Goal: Task Accomplishment & Management: Use online tool/utility

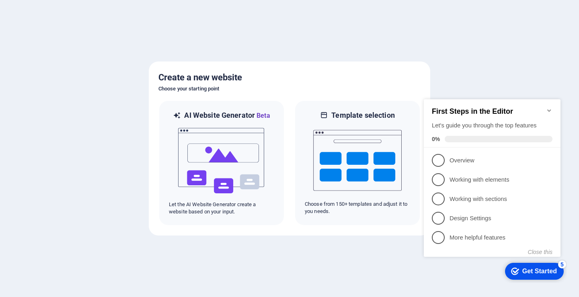
click at [538, 274] on div "Get Started" at bounding box center [539, 271] width 35 height 7
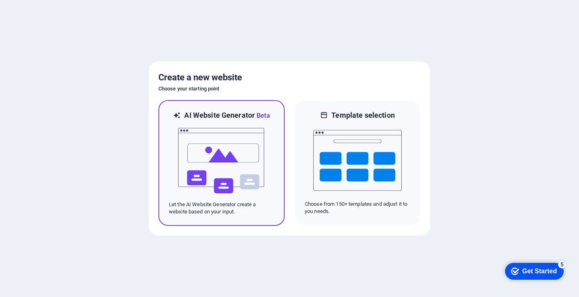
click at [213, 145] on img at bounding box center [221, 161] width 88 height 80
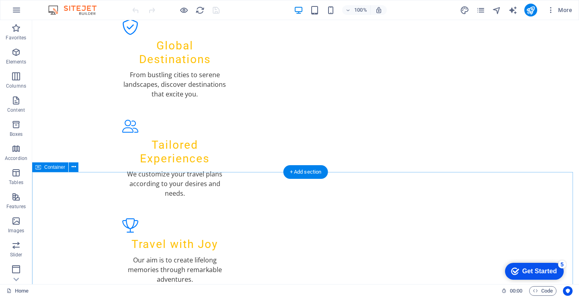
scroll to position [938, 0]
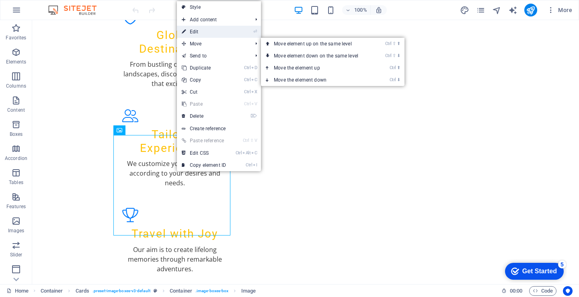
click at [203, 34] on link "⏎ Edit" at bounding box center [204, 32] width 54 height 12
select select "vw"
select select "px"
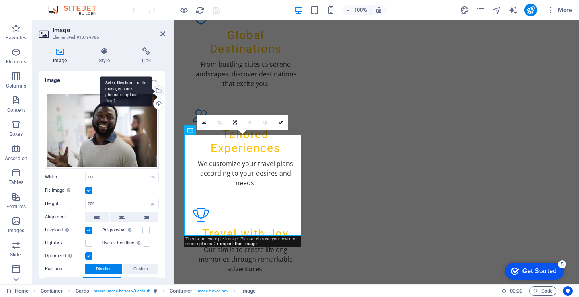
click at [152, 90] on div "Select files from the file manager, stock photos, or upload file(s)" at bounding box center [126, 91] width 52 height 30
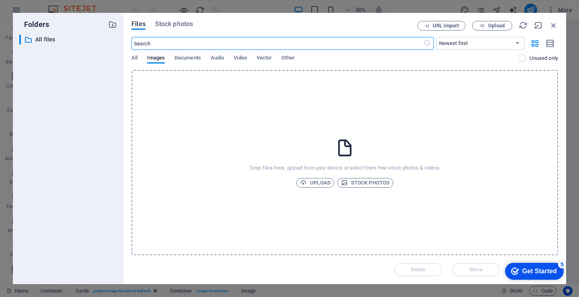
scroll to position [1162, 0]
click at [312, 184] on span "Upload" at bounding box center [315, 183] width 31 height 10
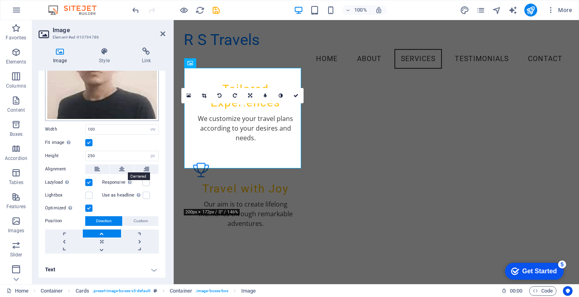
scroll to position [0, 0]
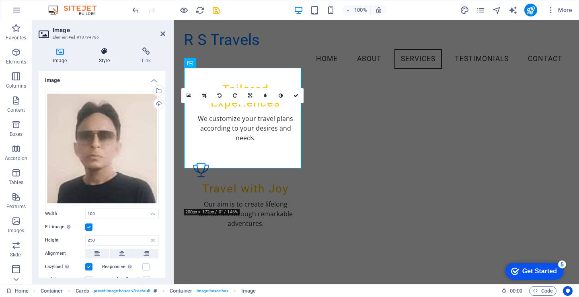
click at [98, 59] on h4 "Style" at bounding box center [105, 55] width 43 height 17
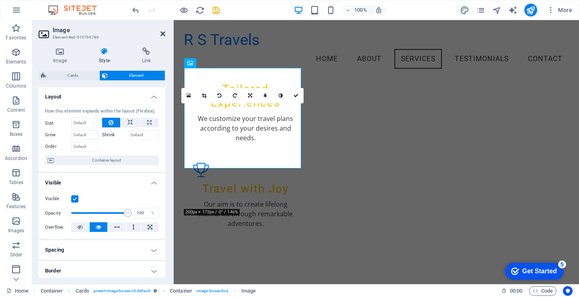
drag, startPoint x: 161, startPoint y: 35, endPoint x: 131, endPoint y: 21, distance: 33.5
click at [161, 35] on icon at bounding box center [162, 34] width 5 height 6
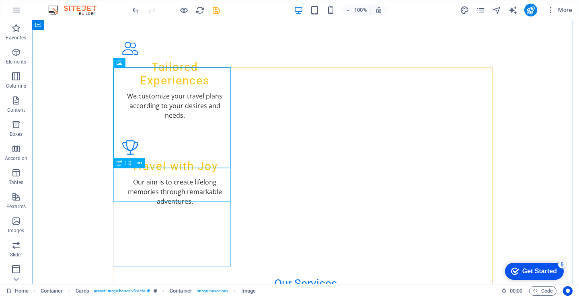
scroll to position [1072, 0]
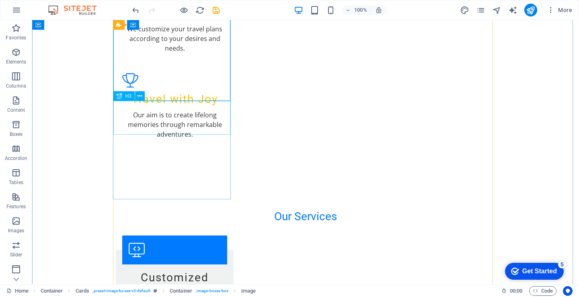
click at [142, 99] on icon at bounding box center [139, 96] width 4 height 8
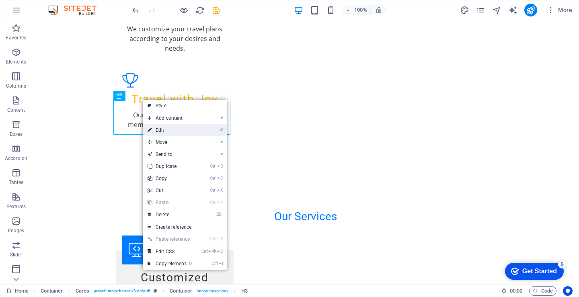
click at [163, 132] on link "⏎ Edit" at bounding box center [170, 130] width 54 height 12
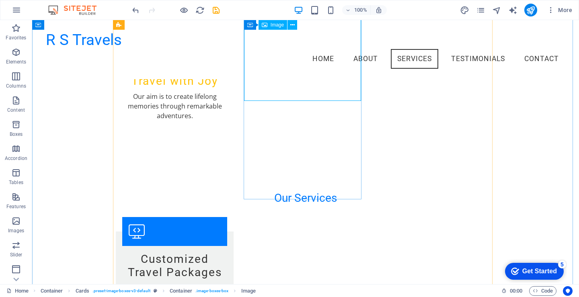
scroll to position [965, 0]
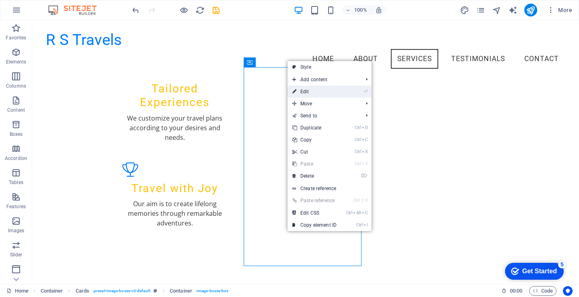
click at [307, 90] on link "⏎ Edit" at bounding box center [314, 92] width 54 height 12
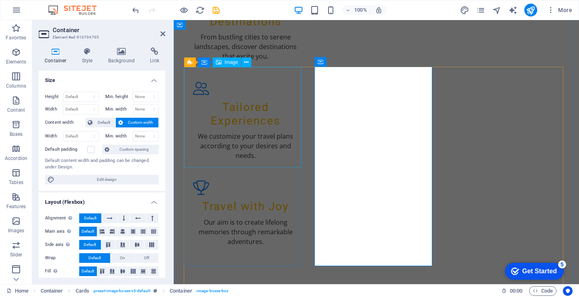
scroll to position [1005, 0]
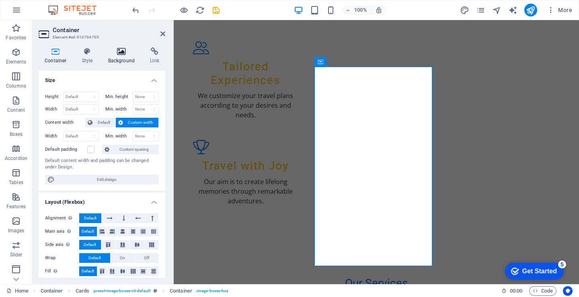
click at [122, 55] on h4 "Background" at bounding box center [123, 55] width 42 height 17
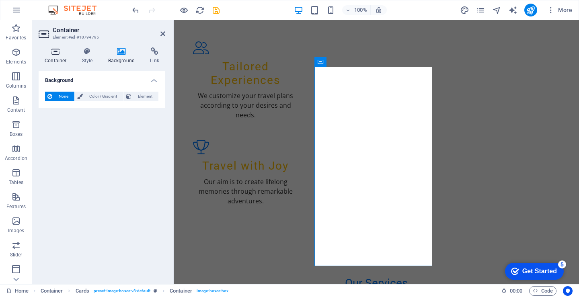
click at [52, 52] on icon at bounding box center [56, 51] width 34 height 8
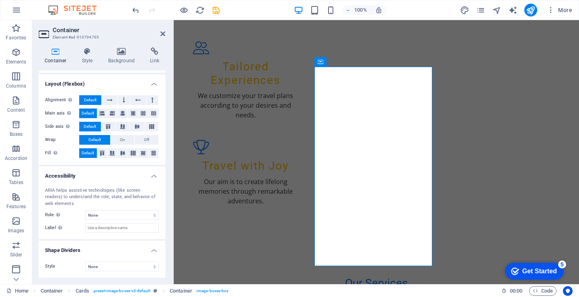
scroll to position [0, 0]
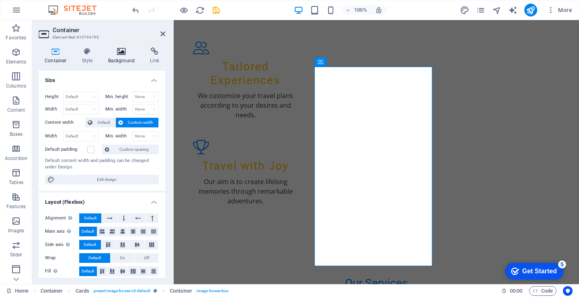
click at [123, 53] on icon at bounding box center [121, 51] width 39 height 8
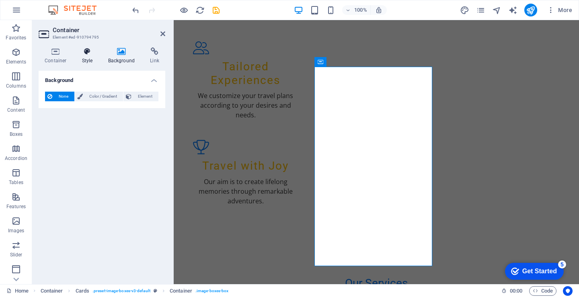
click at [84, 49] on icon at bounding box center [87, 51] width 23 height 8
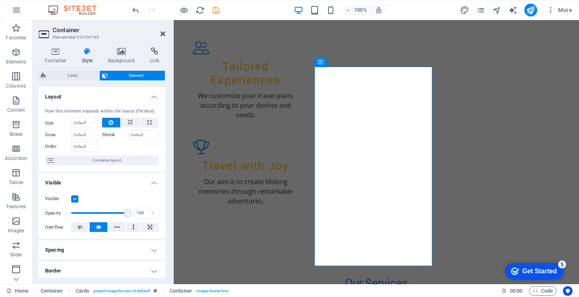
click at [164, 35] on icon at bounding box center [162, 34] width 5 height 6
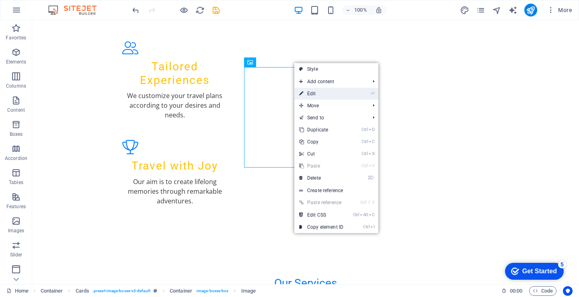
click at [304, 90] on link "⏎ Edit" at bounding box center [321, 94] width 54 height 12
select select "vw"
select select "px"
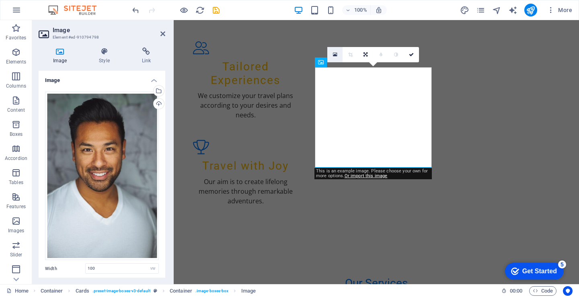
click at [336, 57] on icon at bounding box center [335, 55] width 4 height 6
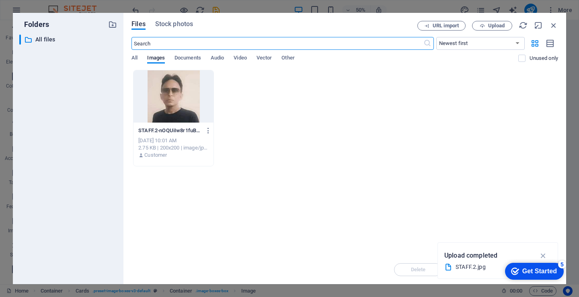
scroll to position [1230, 0]
click at [137, 58] on span "All" at bounding box center [134, 58] width 6 height 11
click at [158, 57] on span "Images" at bounding box center [156, 58] width 18 height 11
click at [485, 26] on span "Upload" at bounding box center [491, 25] width 33 height 5
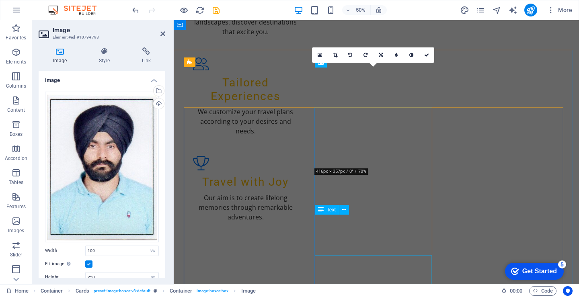
scroll to position [1005, 0]
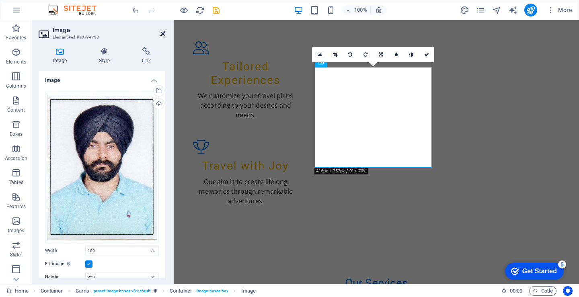
drag, startPoint x: 165, startPoint y: 35, endPoint x: 180, endPoint y: 21, distance: 21.1
click at [165, 35] on icon at bounding box center [162, 34] width 5 height 6
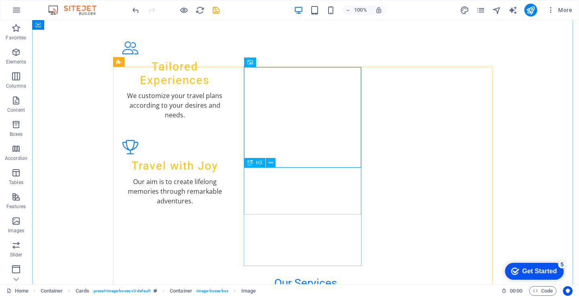
click at [268, 163] on button at bounding box center [271, 163] width 10 height 10
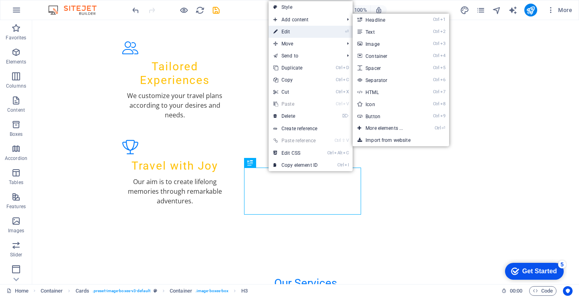
drag, startPoint x: 120, startPoint y: 8, endPoint x: 293, endPoint y: 28, distance: 174.7
click at [293, 28] on link "⏎ Edit" at bounding box center [295, 32] width 54 height 12
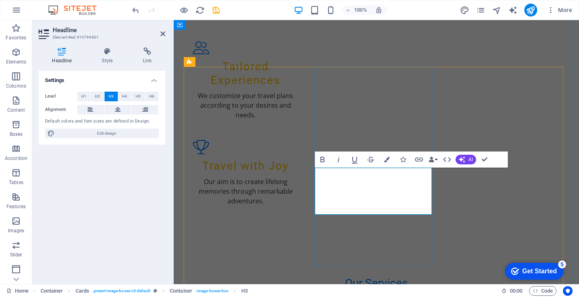
drag, startPoint x: 402, startPoint y: 183, endPoint x: 341, endPoint y: 183, distance: 61.5
drag, startPoint x: 398, startPoint y: 208, endPoint x: 331, endPoint y: 199, distance: 68.0
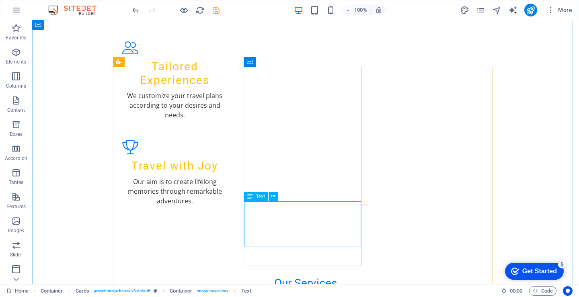
click at [273, 197] on icon at bounding box center [273, 196] width 4 height 8
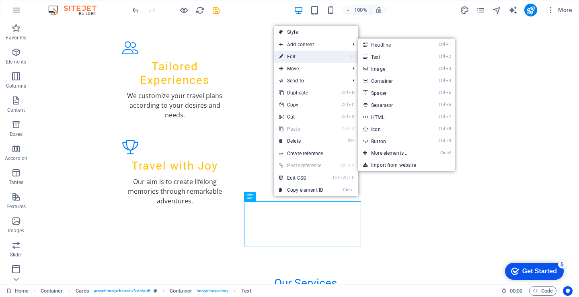
click at [304, 58] on link "⏎ Edit" at bounding box center [301, 57] width 54 height 12
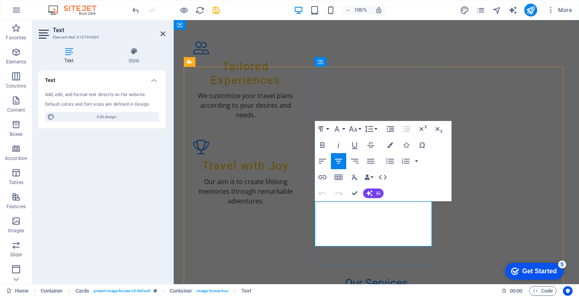
drag, startPoint x: 361, startPoint y: 207, endPoint x: 323, endPoint y: 207, distance: 38.2
drag, startPoint x: 403, startPoint y: 234, endPoint x: 373, endPoint y: 213, distance: 36.5
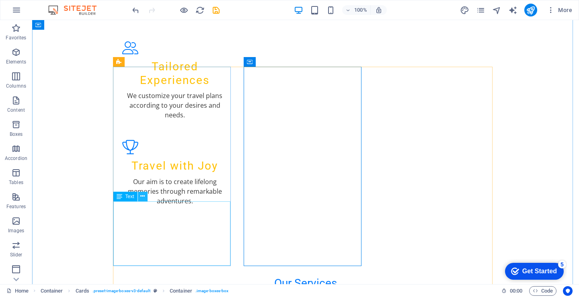
click at [141, 196] on icon at bounding box center [142, 196] width 4 height 8
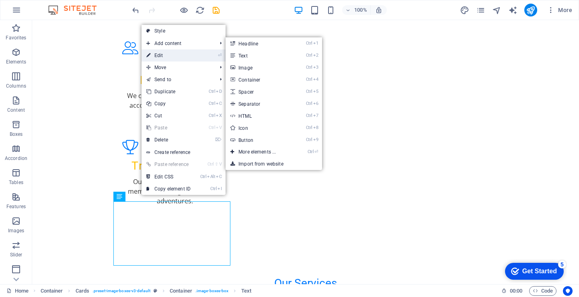
click at [168, 55] on link "⏎ Edit" at bounding box center [168, 55] width 54 height 12
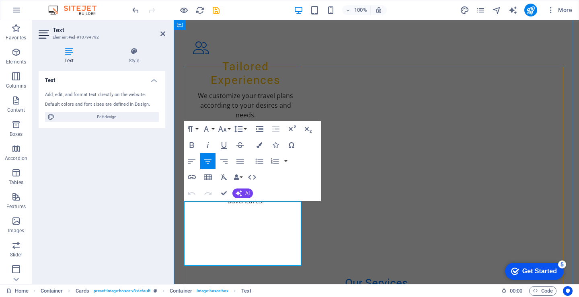
drag, startPoint x: 231, startPoint y: 207, endPoint x: 205, endPoint y: 207, distance: 25.7
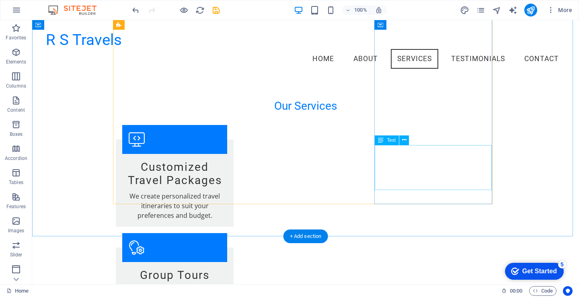
scroll to position [1099, 0]
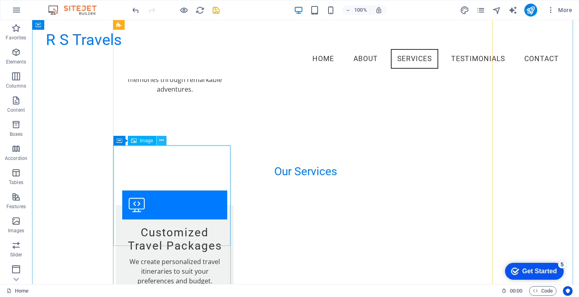
click at [162, 141] on icon at bounding box center [161, 140] width 4 height 8
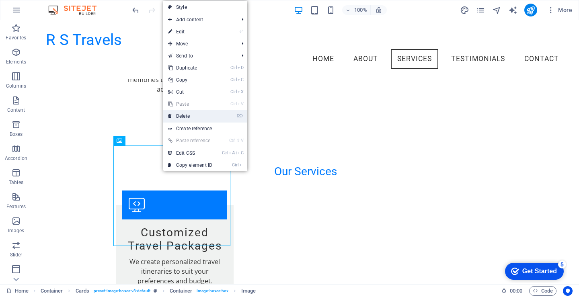
click at [176, 113] on link "⌦ Delete" at bounding box center [190, 116] width 54 height 12
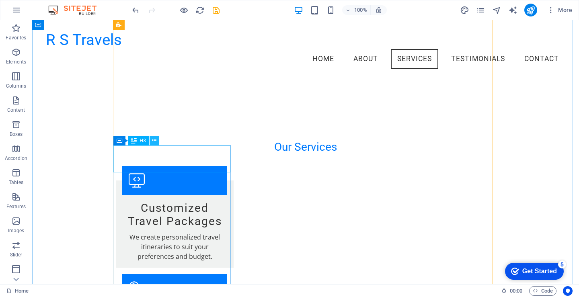
click at [155, 141] on icon at bounding box center [154, 140] width 4 height 8
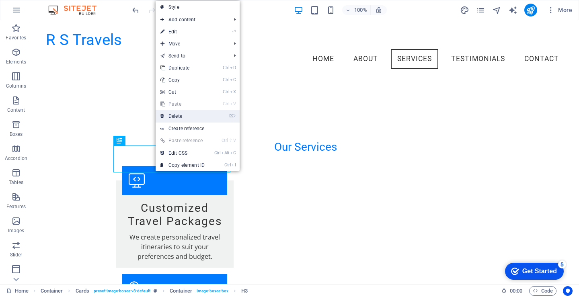
click at [186, 115] on link "⌦ Delete" at bounding box center [183, 116] width 54 height 12
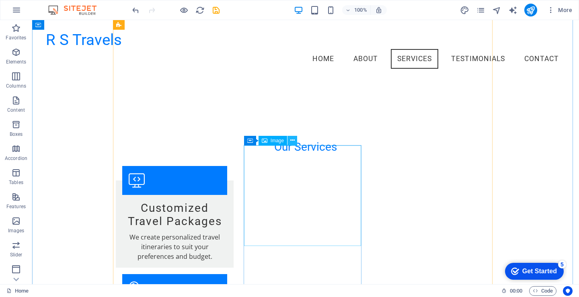
click at [291, 141] on icon at bounding box center [292, 140] width 4 height 8
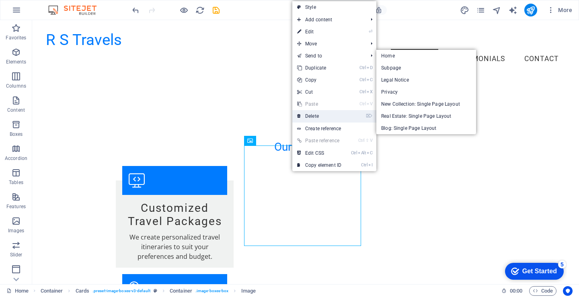
click at [330, 115] on link "⌦ Delete" at bounding box center [319, 116] width 54 height 12
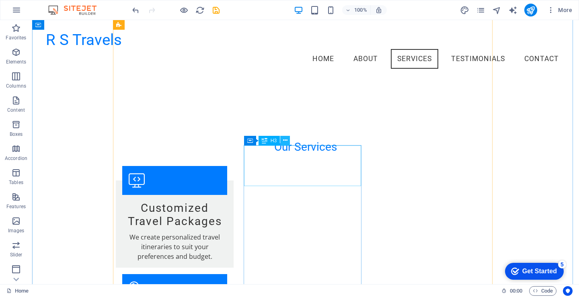
click at [283, 140] on icon at bounding box center [285, 140] width 4 height 8
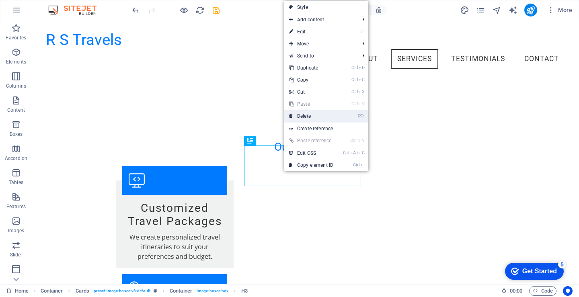
click at [310, 114] on link "⌦ Delete" at bounding box center [311, 116] width 54 height 12
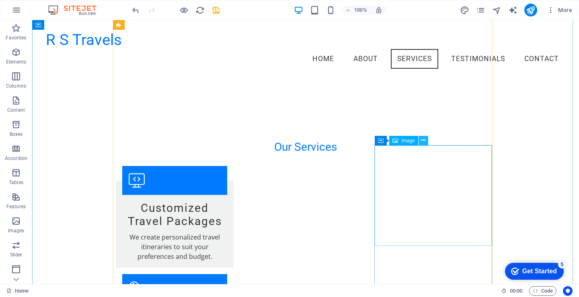
click at [424, 141] on icon at bounding box center [423, 140] width 4 height 8
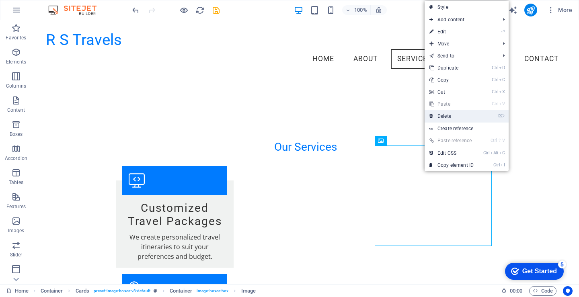
click at [446, 115] on link "⌦ Delete" at bounding box center [451, 116] width 54 height 12
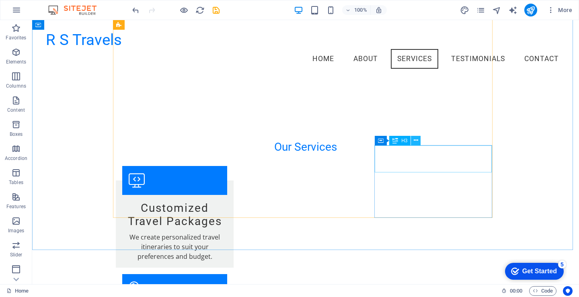
click at [416, 141] on icon at bounding box center [416, 140] width 4 height 8
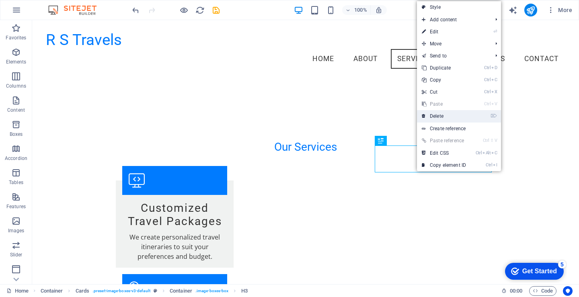
click at [432, 116] on link "⌦ Delete" at bounding box center [444, 116] width 54 height 12
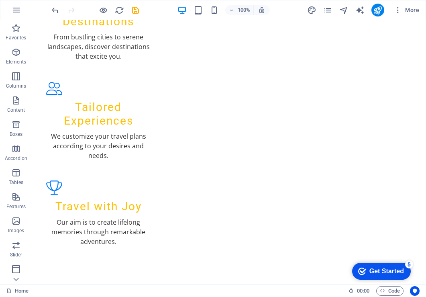
scroll to position [1005, 0]
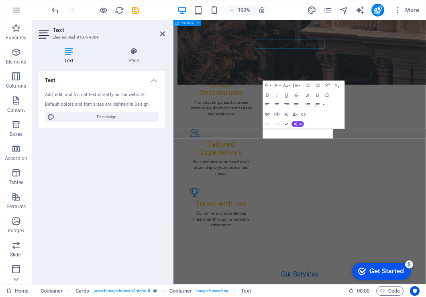
scroll to position [1155, 0]
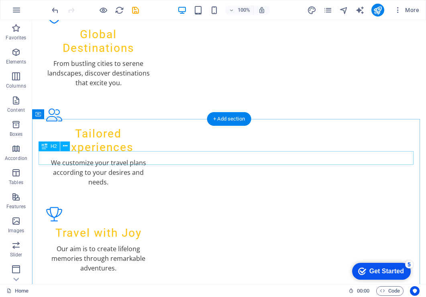
scroll to position [963, 0]
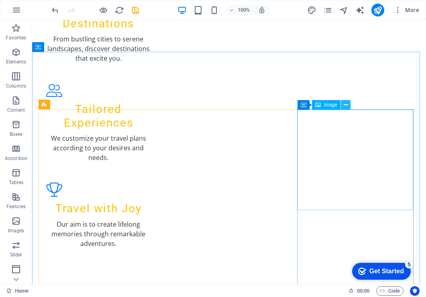
click at [348, 105] on icon at bounding box center [346, 105] width 4 height 8
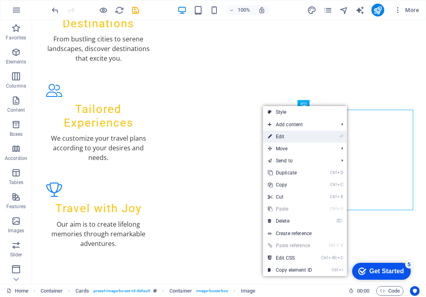
click at [308, 136] on link "⏎ Edit" at bounding box center [290, 137] width 54 height 12
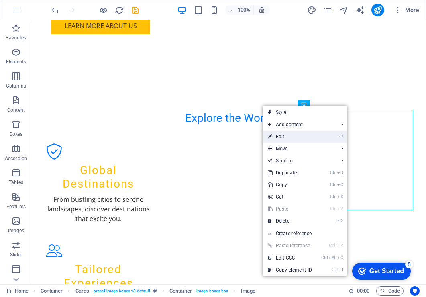
select select "vw"
select select "px"
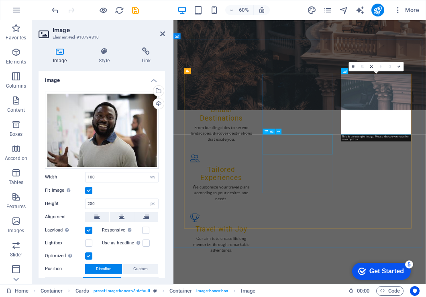
scroll to position [1112, 0]
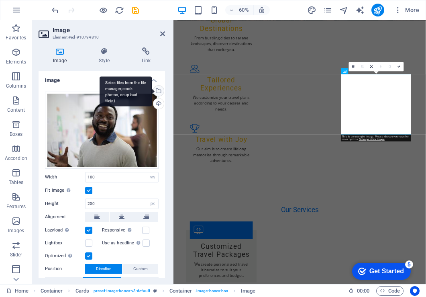
click at [155, 88] on div "Select files from the file manager, stock photos, or upload file(s)" at bounding box center [158, 92] width 12 height 12
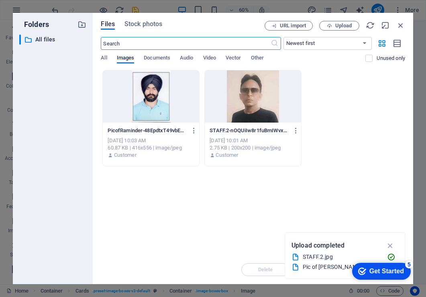
scroll to position [2314, 0]
click at [331, 28] on icon "button" at bounding box center [329, 25] width 5 height 5
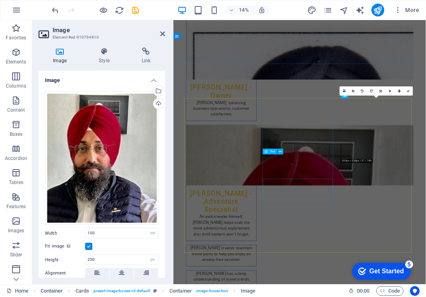
scroll to position [1112, 0]
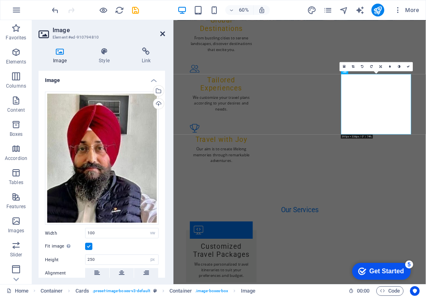
drag, startPoint x: 162, startPoint y: 35, endPoint x: 285, endPoint y: 147, distance: 166.4
click at [162, 35] on icon at bounding box center [162, 34] width 5 height 6
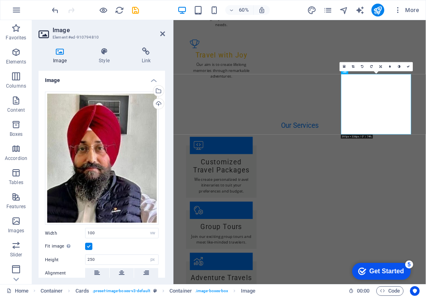
scroll to position [963, 0]
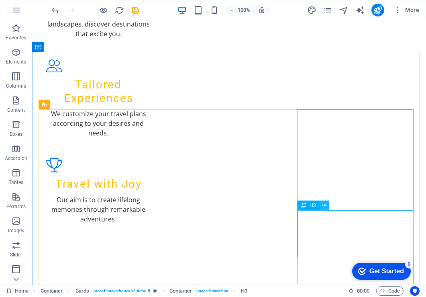
click at [321, 204] on button at bounding box center [324, 206] width 10 height 10
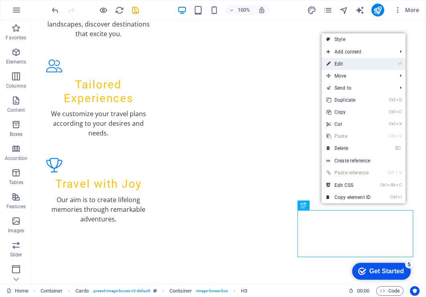
click at [341, 64] on link "⏎ Edit" at bounding box center [349, 64] width 54 height 12
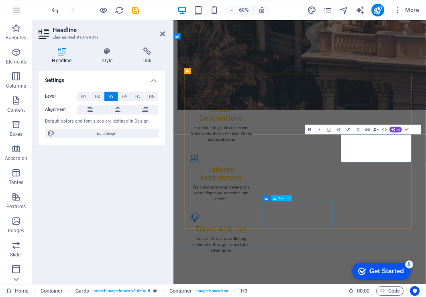
scroll to position [1112, 0]
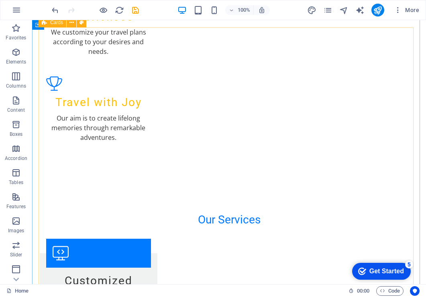
scroll to position [1045, 0]
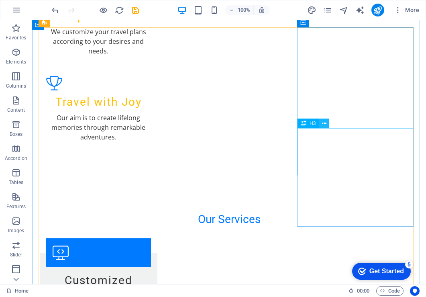
click at [327, 125] on button at bounding box center [324, 124] width 10 height 10
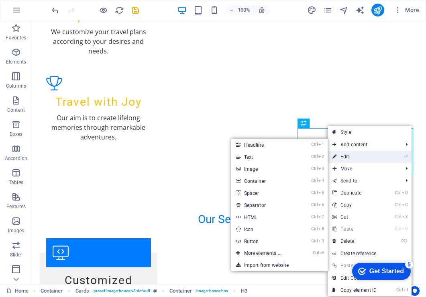
click at [351, 160] on link "⏎ Edit" at bounding box center [355, 157] width 54 height 12
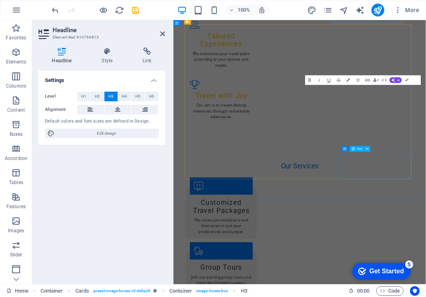
scroll to position [1195, 0]
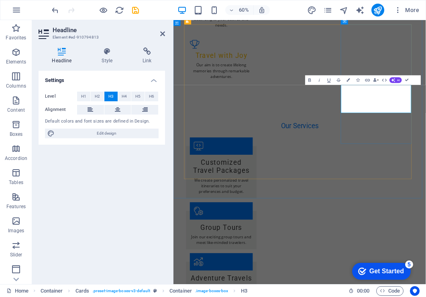
scroll to position [1261, 0]
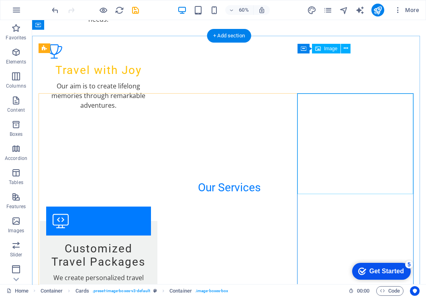
scroll to position [1020, 0]
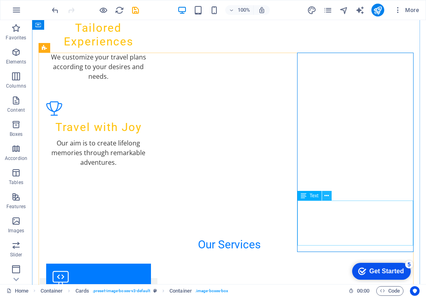
click at [324, 197] on button at bounding box center [327, 196] width 10 height 10
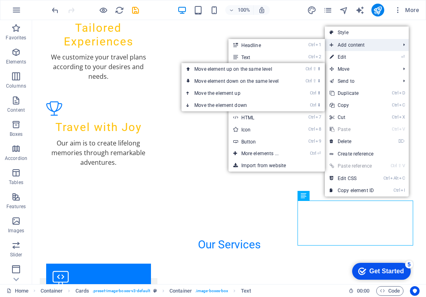
click at [358, 50] on span "Add content" at bounding box center [361, 45] width 72 height 12
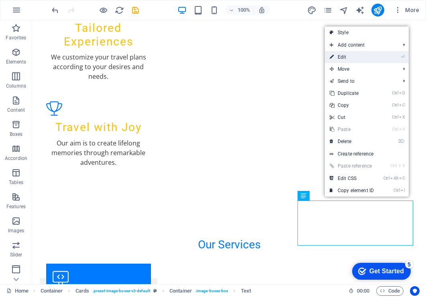
click at [353, 61] on link "⏎ Edit" at bounding box center [352, 57] width 54 height 12
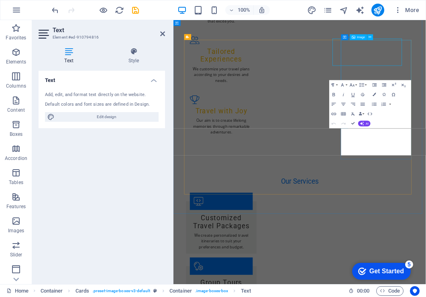
scroll to position [1169, 0]
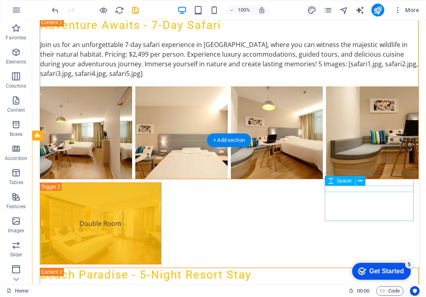
scroll to position [3578, 0]
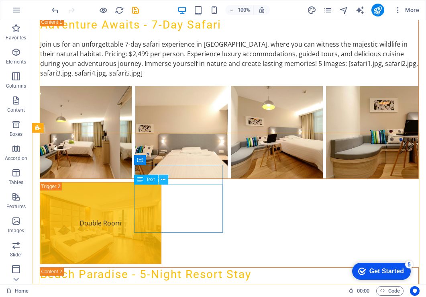
click at [164, 180] on icon at bounding box center [163, 180] width 4 height 8
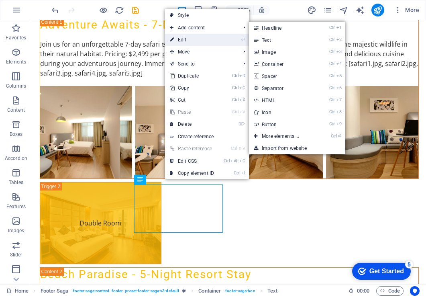
click at [200, 40] on link "⏎ Edit" at bounding box center [192, 40] width 54 height 12
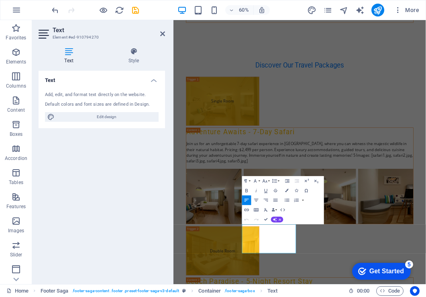
click at [70, 57] on h4 "Text" at bounding box center [71, 55] width 64 height 17
drag, startPoint x: 357, startPoint y: 387, endPoint x: 289, endPoint y: 367, distance: 71.2
click at [130, 57] on h4 "Style" at bounding box center [133, 55] width 63 height 17
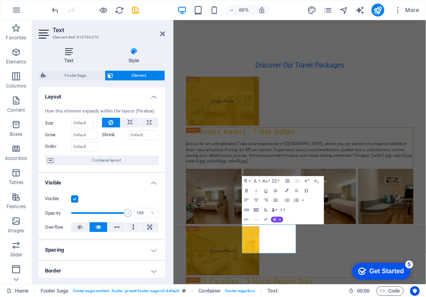
click at [65, 57] on h4 "Text" at bounding box center [71, 55] width 64 height 17
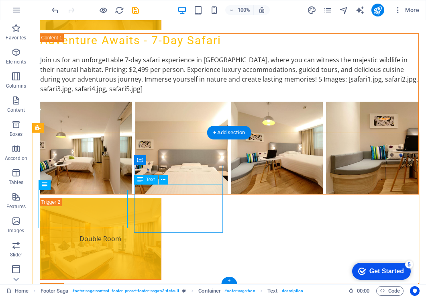
scroll to position [3578, 0]
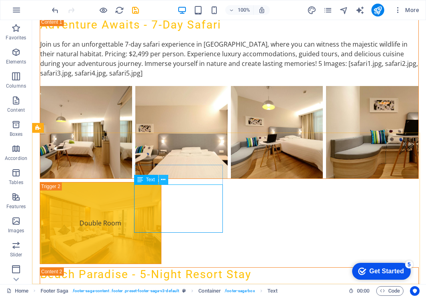
click at [166, 182] on button at bounding box center [164, 180] width 10 height 10
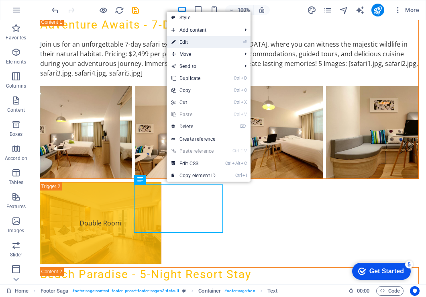
click at [201, 38] on link "⏎ Edit" at bounding box center [194, 42] width 54 height 12
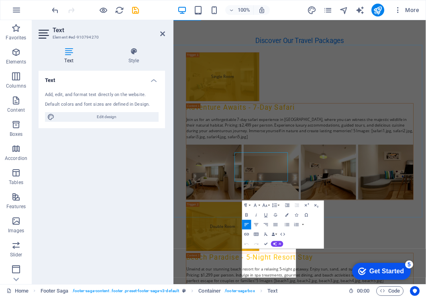
scroll to position [3562, 0]
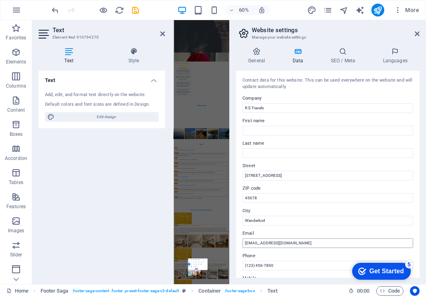
scroll to position [3336, 0]
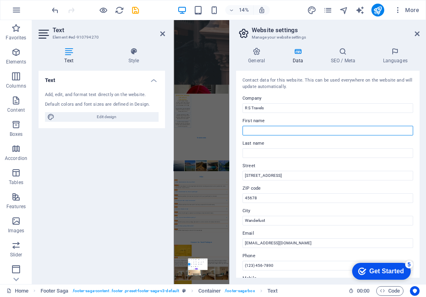
click at [272, 127] on input "First name" at bounding box center [328, 131] width 171 height 10
type input "[PERSON_NAME]"
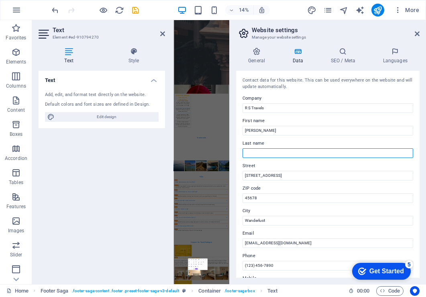
type input "[PERSON_NAME]"
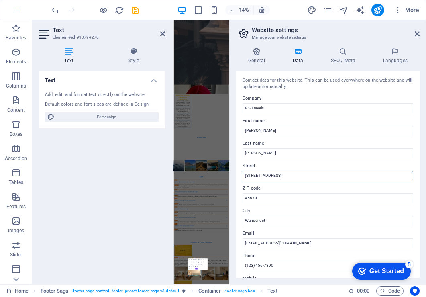
drag, startPoint x: 285, startPoint y: 172, endPoint x: 127, endPoint y: 171, distance: 158.7
click at [127, 171] on div "Home Favorites Elements Columns Content Boxes Accordion Tables Features Images …" at bounding box center [213, 152] width 426 height 264
type input "[STREET_ADDRESS]"
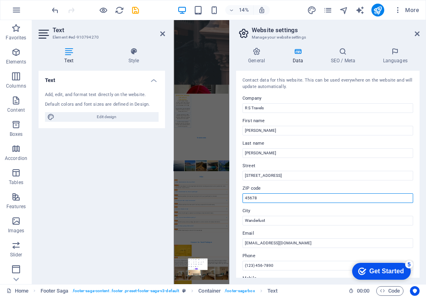
drag, startPoint x: 14, startPoint y: 1233, endPoint x: 153, endPoint y: 196, distance: 1046.4
click at [153, 196] on div "Home Favorites Elements Columns Content Boxes Accordion Tables Features Images …" at bounding box center [213, 152] width 426 height 264
type input "140401"
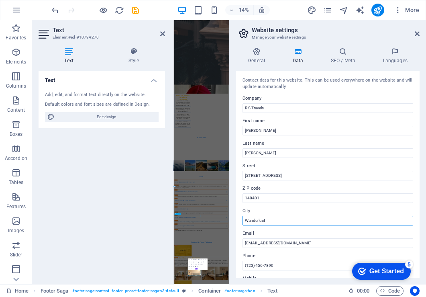
drag, startPoint x: 437, startPoint y: 244, endPoint x: 269, endPoint y: 1400, distance: 1168.3
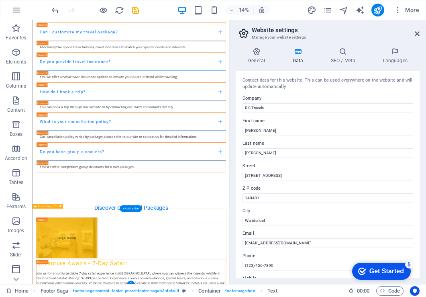
scroll to position [3539, 0]
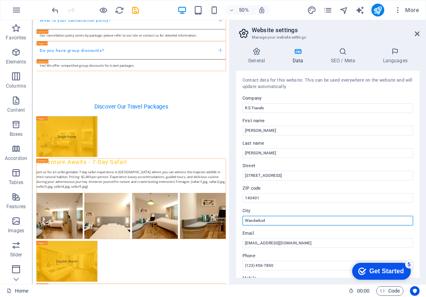
click at [267, 219] on input "Wanderlust" at bounding box center [328, 221] width 171 height 10
drag, startPoint x: 299, startPoint y: 239, endPoint x: 272, endPoint y: 396, distance: 159.4
type input "Rajpura Patiala"
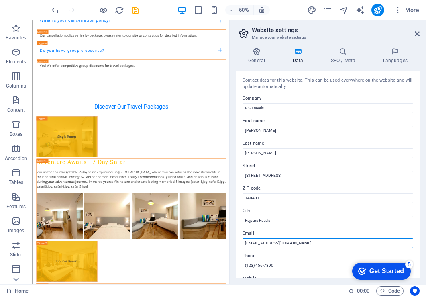
drag, startPoint x: 240, startPoint y: 235, endPoint x: 190, endPoint y: 231, distance: 50.4
click at [190, 231] on div "Home Favorites Elements Columns Content Boxes Accordion Tables Features Images …" at bounding box center [213, 152] width 426 height 264
type input "c"
type input "[EMAIL_ADDRESS][DOMAIN_NAME]"
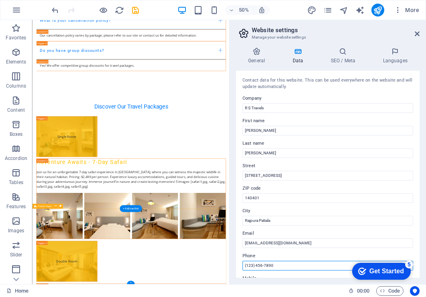
drag, startPoint x: 308, startPoint y: 285, endPoint x: 349, endPoint y: 498, distance: 216.5
type input "("
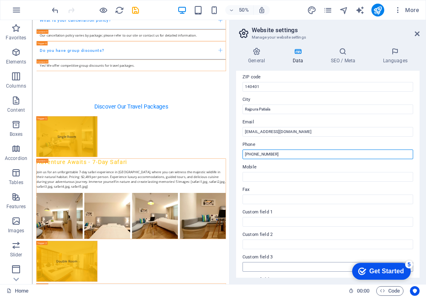
scroll to position [134, 0]
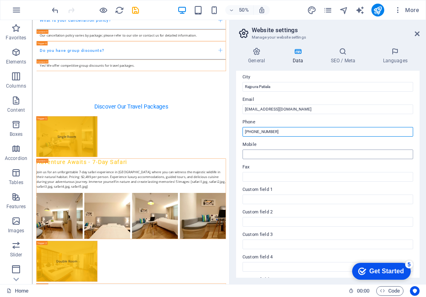
type input "[PHONE_NUMBER]"
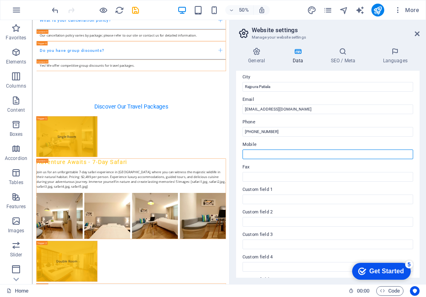
click at [265, 152] on input "Mobile" at bounding box center [328, 154] width 171 height 10
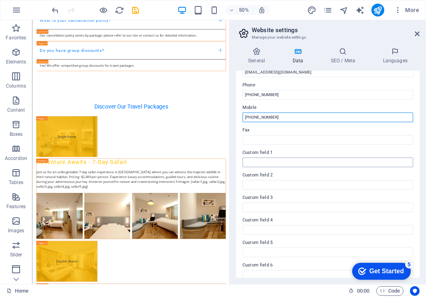
scroll to position [179, 0]
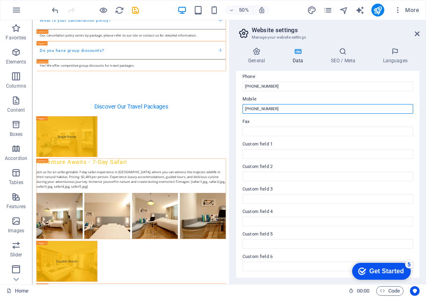
type input "[PHONE_NUMBER]"
click at [307, 209] on label "Custom field 4" at bounding box center [328, 212] width 171 height 10
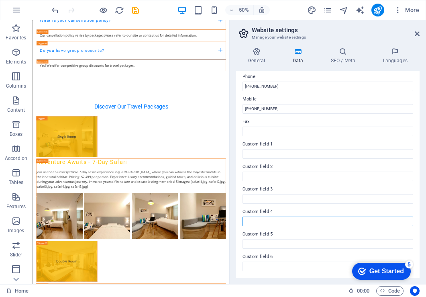
click at [307, 217] on input "Custom field 4" at bounding box center [328, 222] width 171 height 10
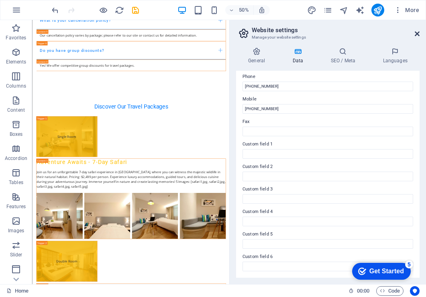
click at [418, 33] on icon at bounding box center [417, 34] width 5 height 6
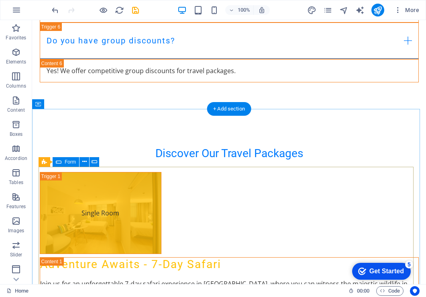
scroll to position [3578, 0]
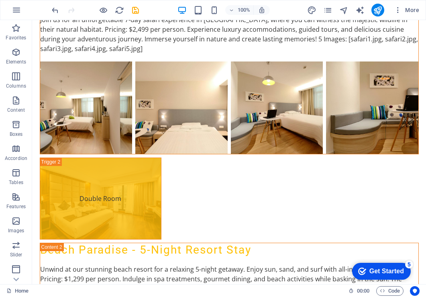
click at [387, 268] on div "Get Started" at bounding box center [387, 271] width 35 height 7
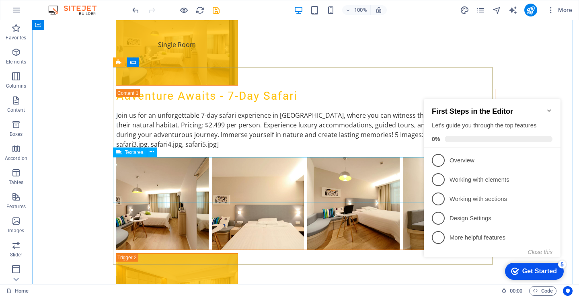
scroll to position [3614, 0]
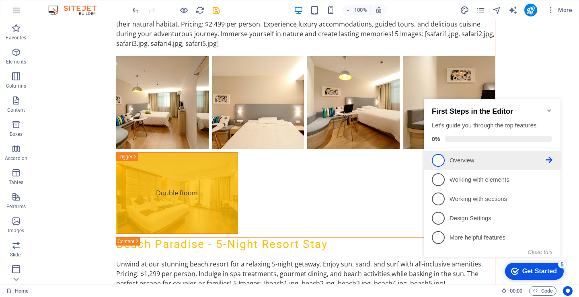
click at [455, 161] on p "Overview - incomplete" at bounding box center [497, 160] width 96 height 8
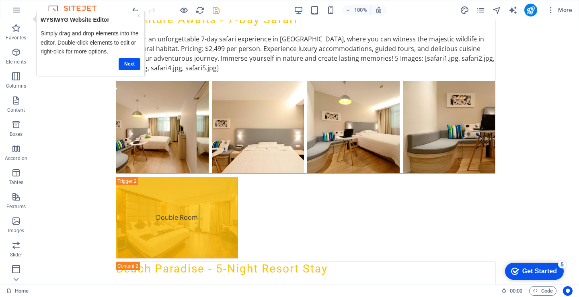
click at [536, 272] on div "Get Started" at bounding box center [539, 271] width 35 height 7
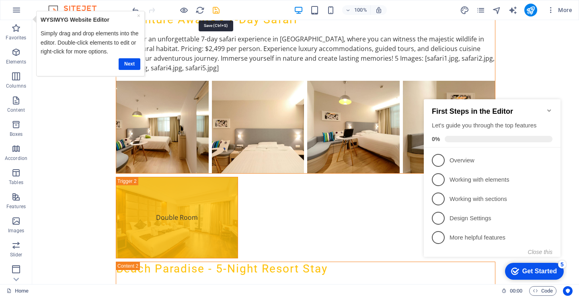
click at [215, 9] on icon "save" at bounding box center [215, 10] width 9 height 9
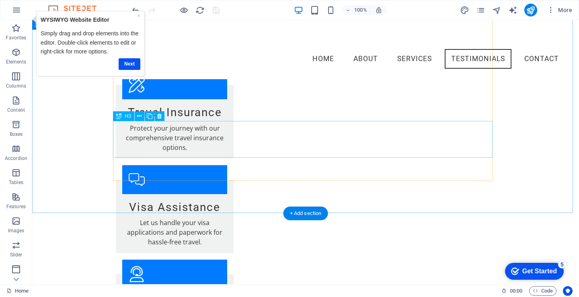
scroll to position [1497, 0]
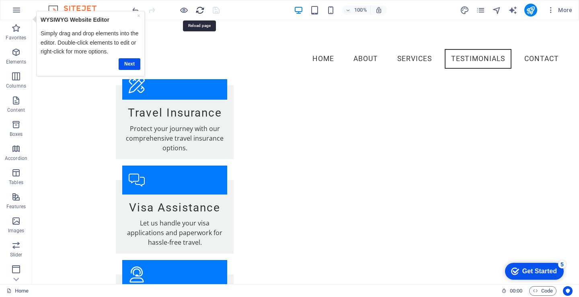
click at [197, 11] on icon "reload" at bounding box center [199, 10] width 9 height 9
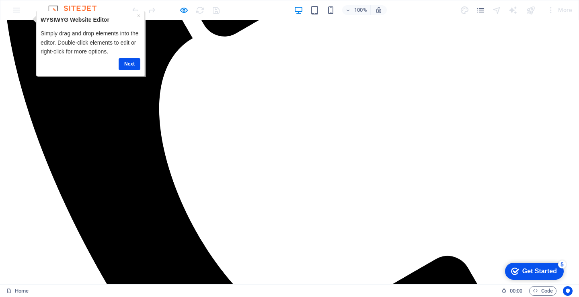
scroll to position [0, 0]
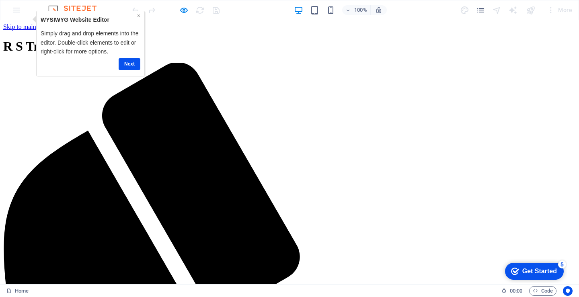
drag, startPoint x: 139, startPoint y: 17, endPoint x: 198, endPoint y: 30, distance: 60.0
click at [139, 17] on link "×" at bounding box center [138, 15] width 3 height 6
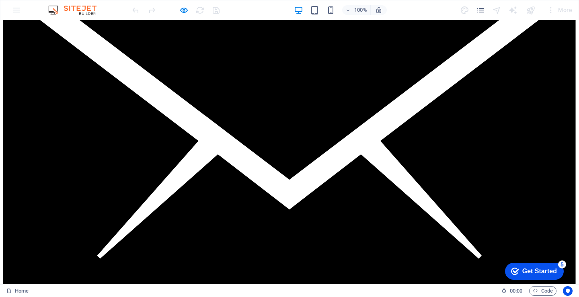
scroll to position [2872, 0]
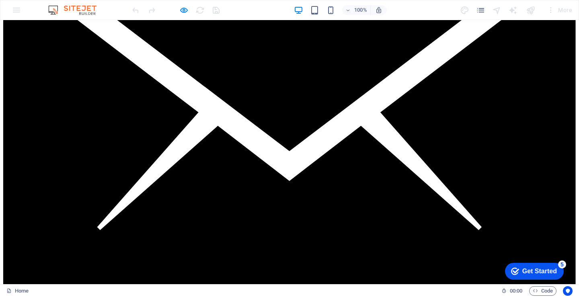
click at [522, 270] on div "Get Started" at bounding box center [539, 271] width 35 height 7
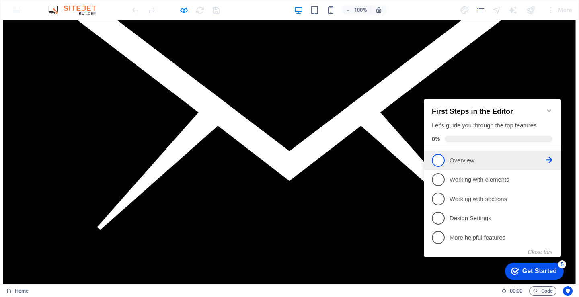
click at [449, 157] on link "1 Overview - incomplete" at bounding box center [492, 160] width 121 height 13
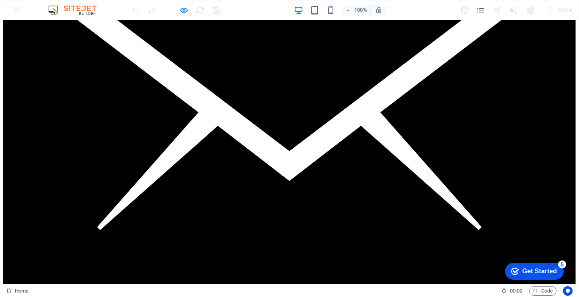
scroll to position [0, 0]
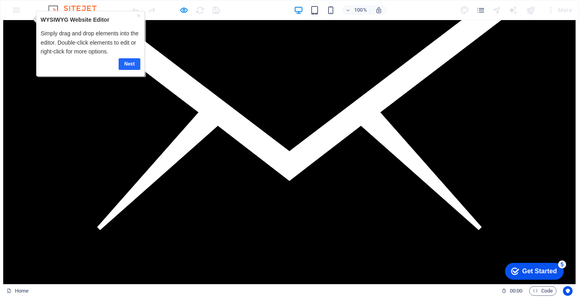
drag, startPoint x: 121, startPoint y: 61, endPoint x: 161, endPoint y: 52, distance: 40.9
click at [121, 61] on link "Next" at bounding box center [130, 64] width 22 height 12
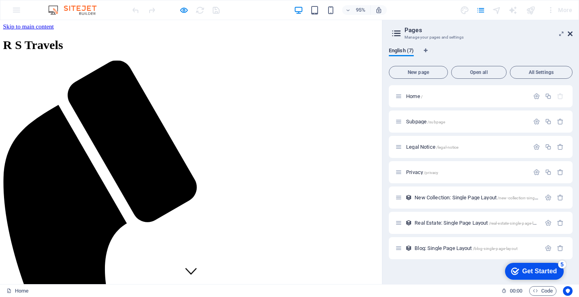
click at [570, 35] on icon at bounding box center [569, 34] width 5 height 6
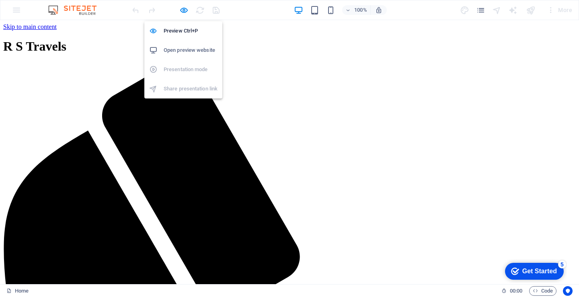
click at [190, 49] on h6 "Open preview website" at bounding box center [191, 50] width 54 height 10
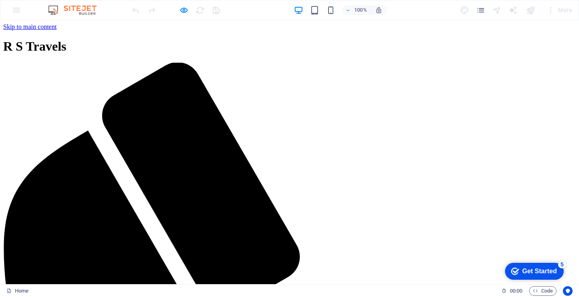
click at [0, 0] on div "More" at bounding box center [0, 0] width 0 height 0
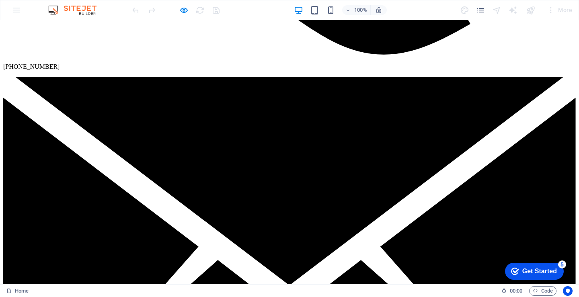
scroll to position [2872, 0]
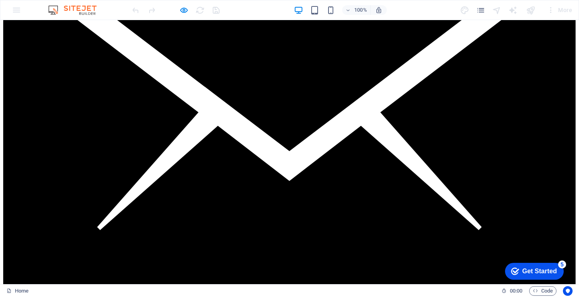
drag, startPoint x: 541, startPoint y: 266, endPoint x: 619, endPoint y: 386, distance: 142.7
click at [541, 266] on div "checkmark Get Started 5" at bounding box center [534, 271] width 59 height 17
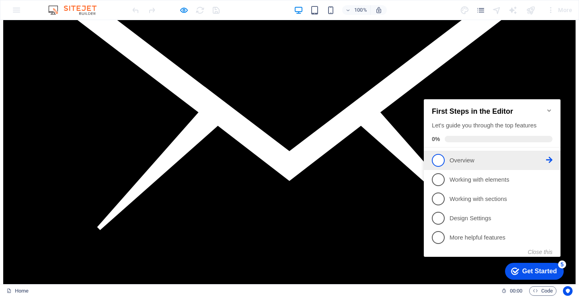
click at [468, 162] on p "Overview - incomplete" at bounding box center [497, 160] width 96 height 8
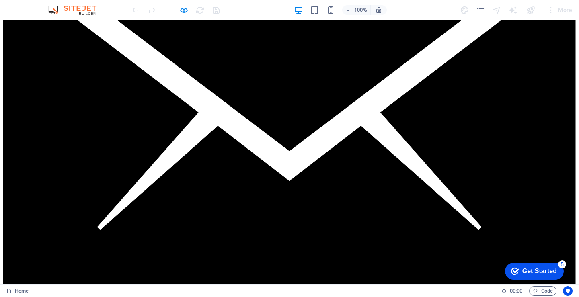
drag, startPoint x: 530, startPoint y: 273, endPoint x: 590, endPoint y: 416, distance: 155.4
click at [529, 274] on div "Get Started" at bounding box center [539, 271] width 35 height 7
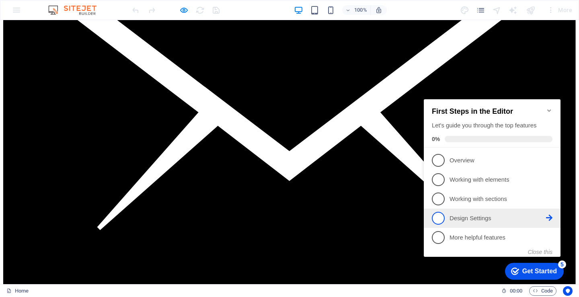
click at [444, 223] on link "4 Design Settings - incomplete" at bounding box center [492, 218] width 121 height 13
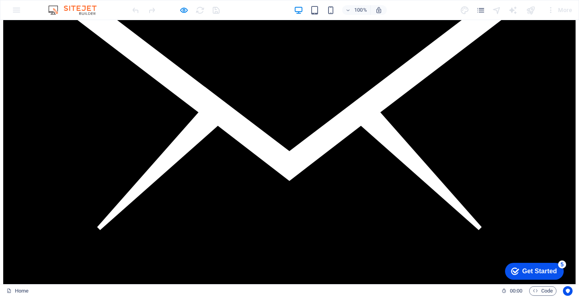
click at [557, 275] on div "checkmark Get Started 5" at bounding box center [534, 271] width 46 height 8
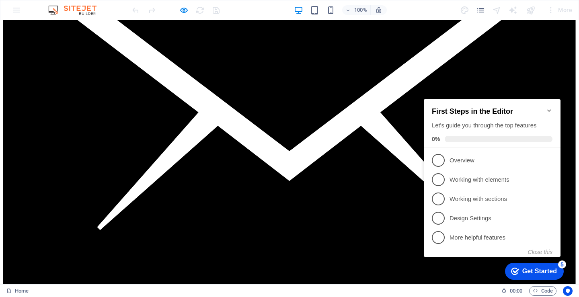
click at [553, 103] on div "First Steps in the Editor Let's guide you through the top features 0%" at bounding box center [492, 123] width 137 height 48
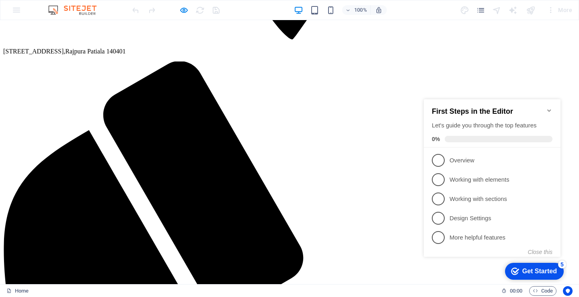
scroll to position [1961, 0]
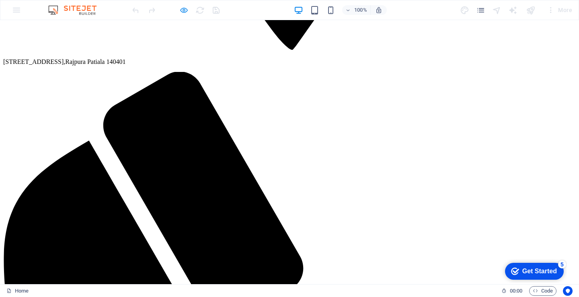
click at [183, 10] on icon "button" at bounding box center [183, 10] width 9 height 9
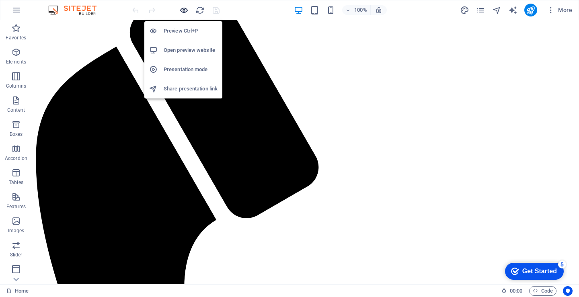
scroll to position [2112, 0]
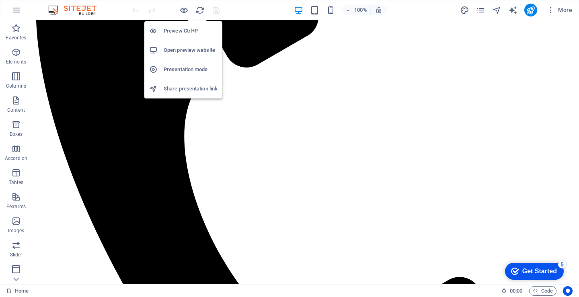
click at [178, 31] on h6 "Preview Ctrl+P" at bounding box center [191, 31] width 54 height 10
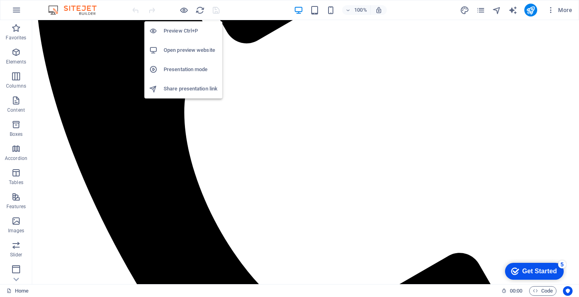
scroll to position [1996, 0]
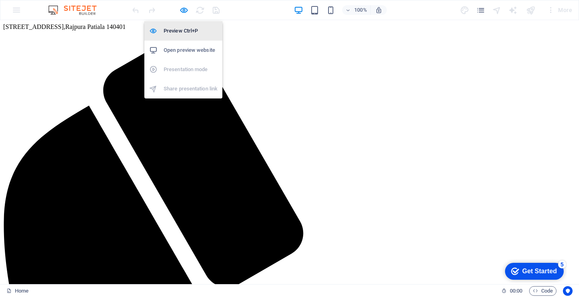
click at [178, 31] on h6 "Preview Ctrl+P" at bounding box center [191, 31] width 54 height 10
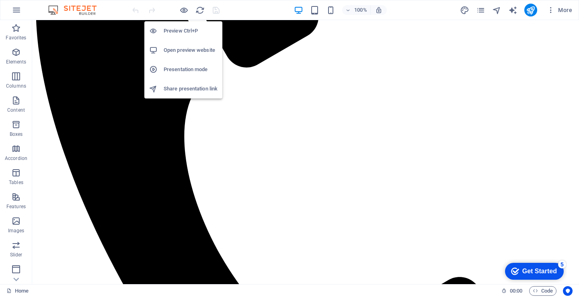
click at [178, 31] on h6 "Preview Ctrl+P" at bounding box center [191, 31] width 54 height 10
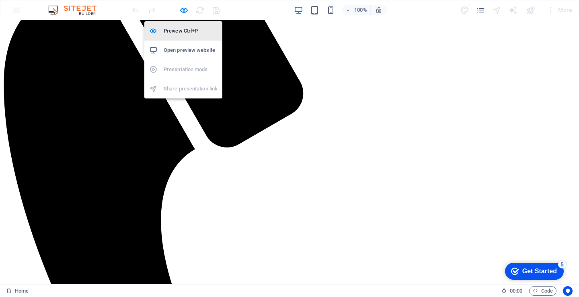
scroll to position [2112, 0]
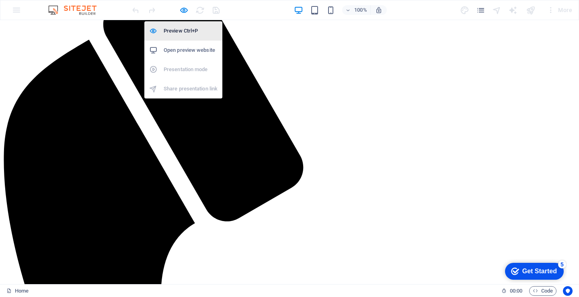
click at [178, 31] on h6 "Preview Ctrl+P" at bounding box center [191, 31] width 54 height 10
